Goal: Obtain resource: Download file/media

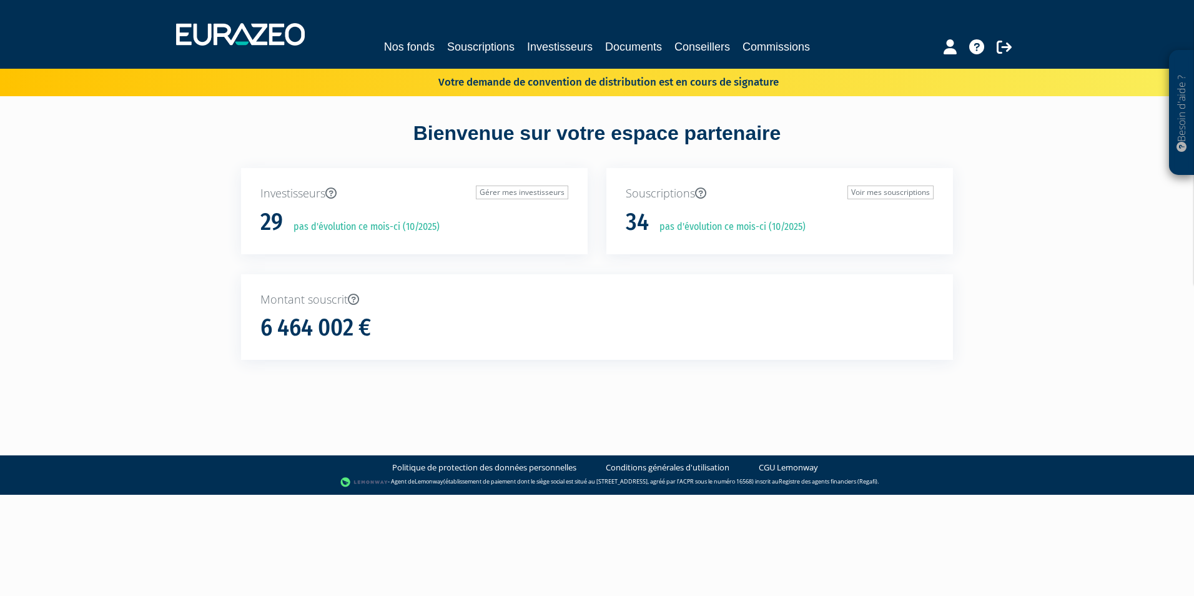
click at [438, 44] on div "Nos fonds Souscriptions Investisseurs Documents Conseillers Commissions" at bounding box center [597, 46] width 574 height 17
click at [416, 51] on link "Nos fonds" at bounding box center [409, 46] width 51 height 17
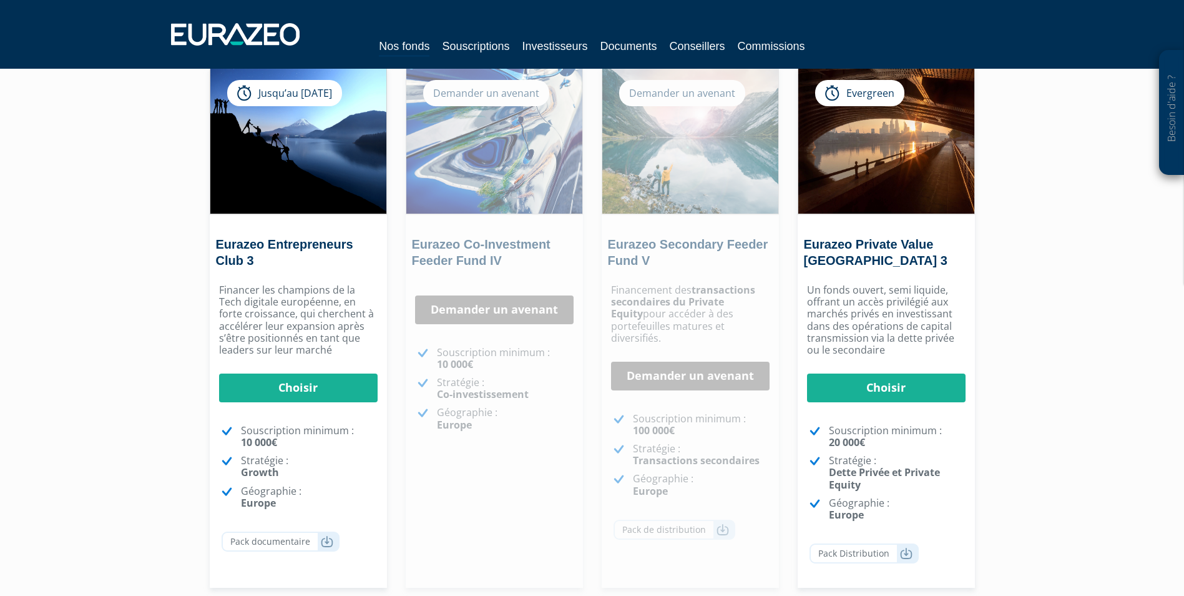
scroll to position [187, 0]
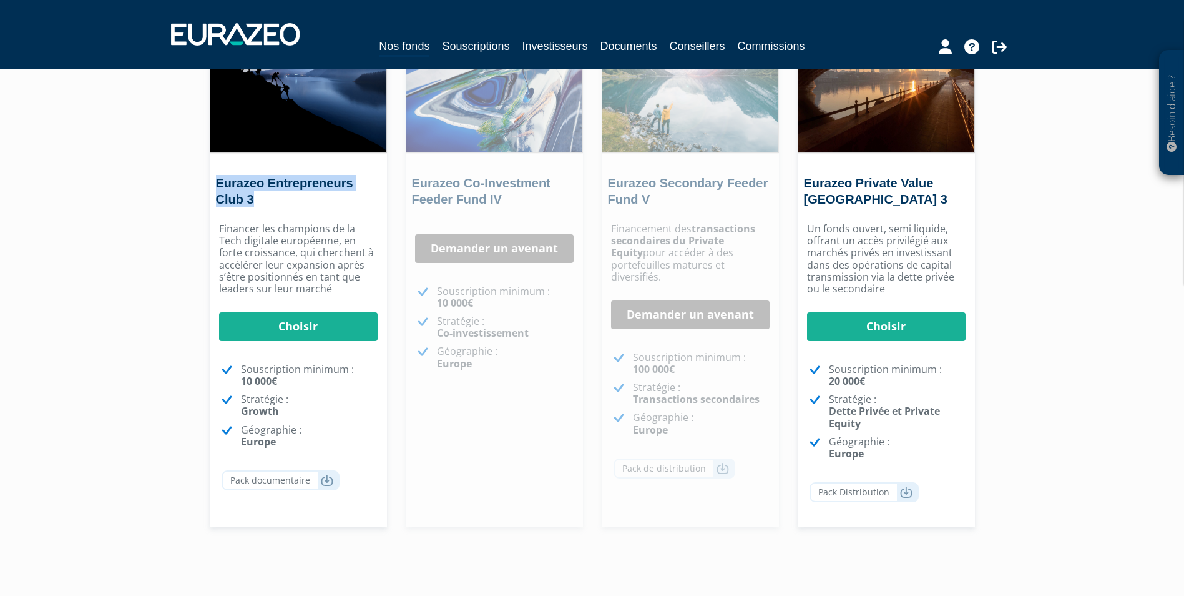
drag, startPoint x: 273, startPoint y: 205, endPoint x: 214, endPoint y: 179, distance: 64.8
click at [214, 179] on div "Eurazeo Entrepreneurs Club 3" at bounding box center [298, 195] width 177 height 40
copy link "Eurazeo Entrepreneurs Club 3"
click at [327, 482] on icon at bounding box center [327, 480] width 12 height 12
click at [905, 492] on icon at bounding box center [906, 492] width 12 height 12
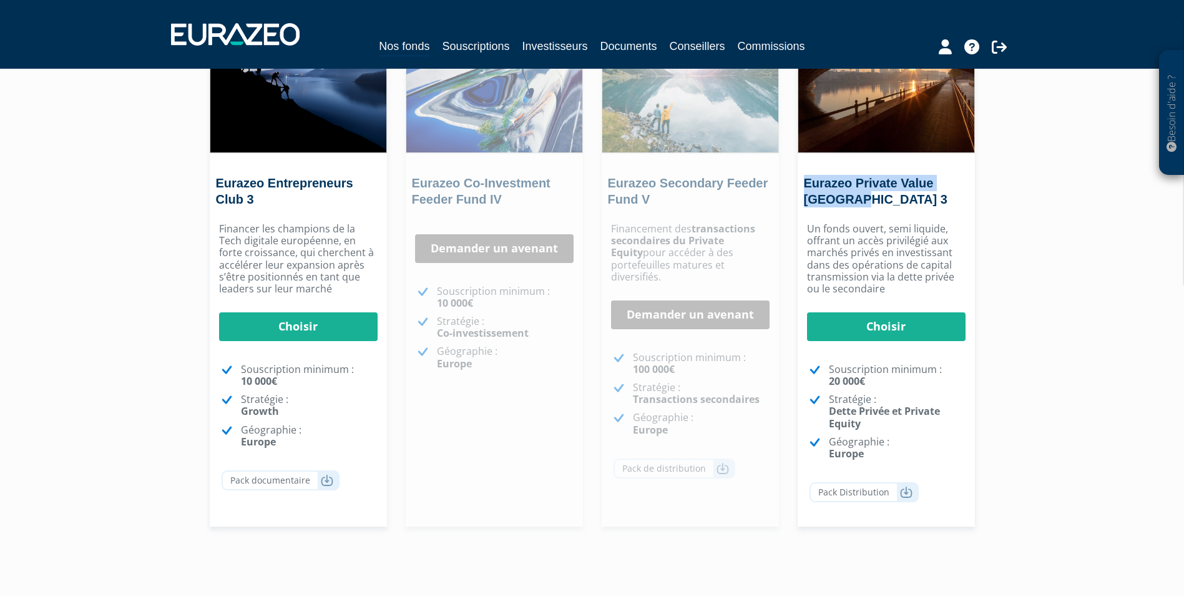
drag, startPoint x: 877, startPoint y: 198, endPoint x: 800, endPoint y: 183, distance: 78.2
click at [800, 183] on div "Eurazeo Private Value [GEOGRAPHIC_DATA] 3" at bounding box center [886, 195] width 177 height 40
copy link "Eurazeo Private Value [GEOGRAPHIC_DATA] 3"
